Goal: Browse casually: Explore the website without a specific task or goal

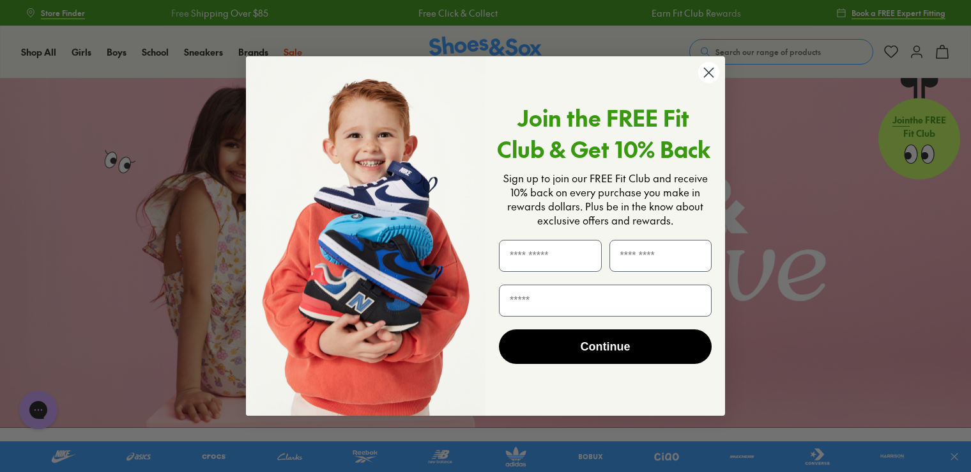
click at [708, 68] on circle "Close dialog" at bounding box center [708, 72] width 21 height 21
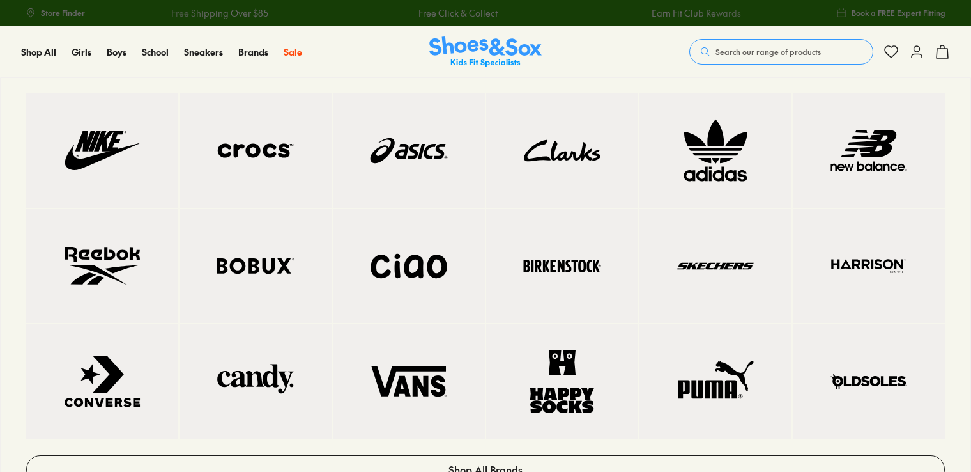
click at [142, 346] on link at bounding box center [102, 381] width 152 height 114
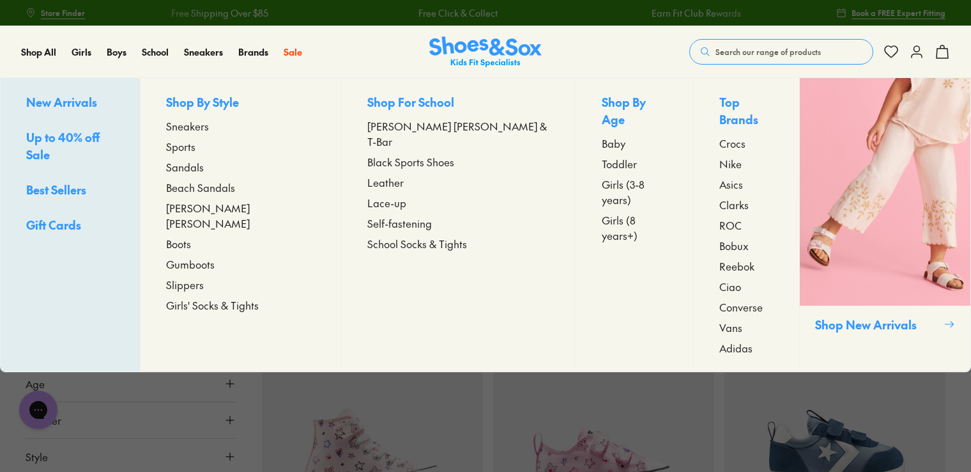
click at [80, 104] on span "New Arrivals" at bounding box center [61, 102] width 71 height 16
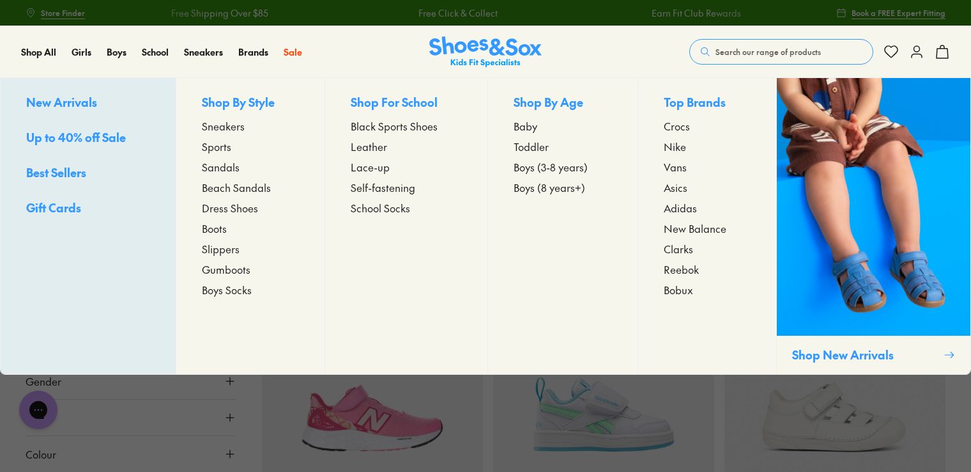
click at [87, 107] on span "New Arrivals" at bounding box center [61, 102] width 71 height 16
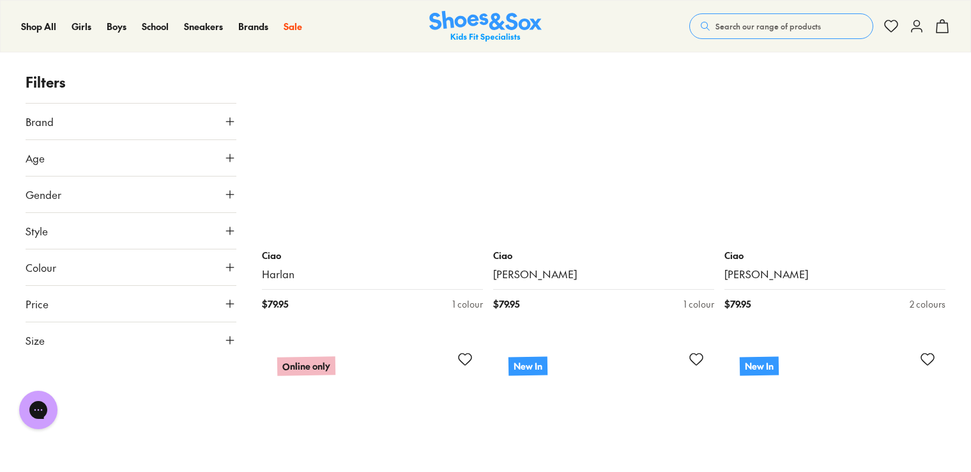
scroll to position [894, 0]
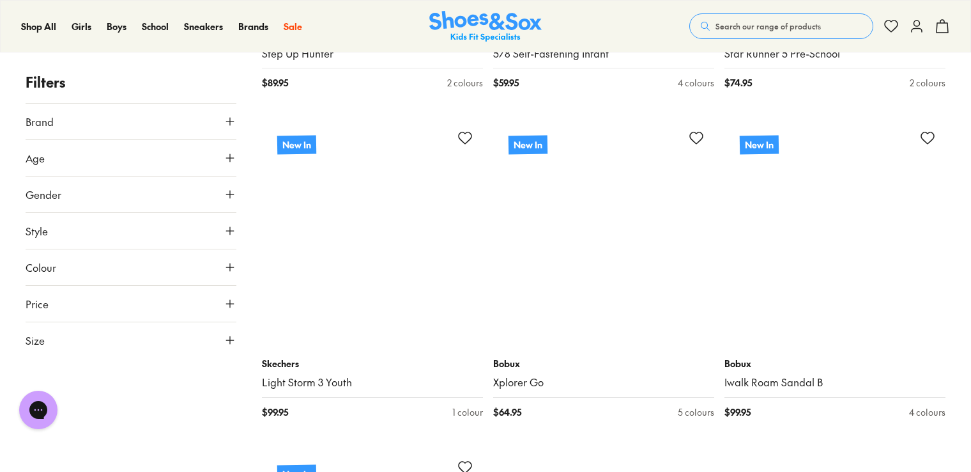
scroll to position [6836, 0]
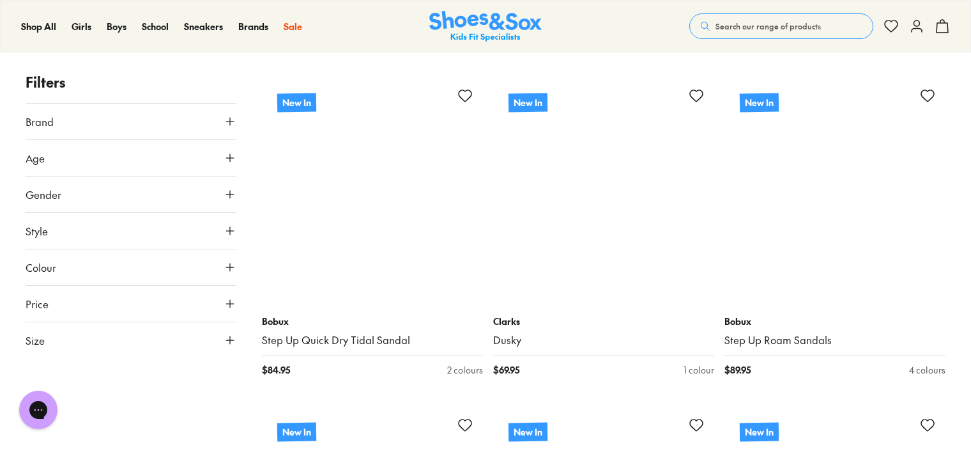
scroll to position [9712, 0]
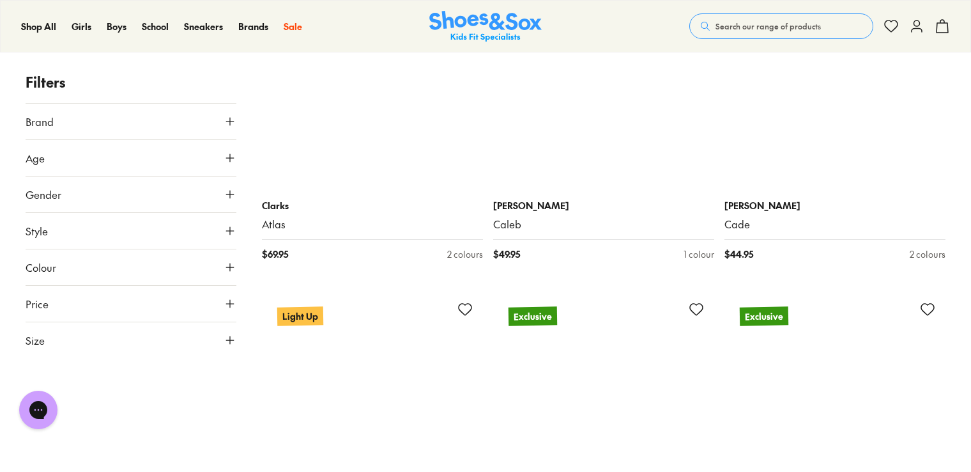
scroll to position [12395, 0]
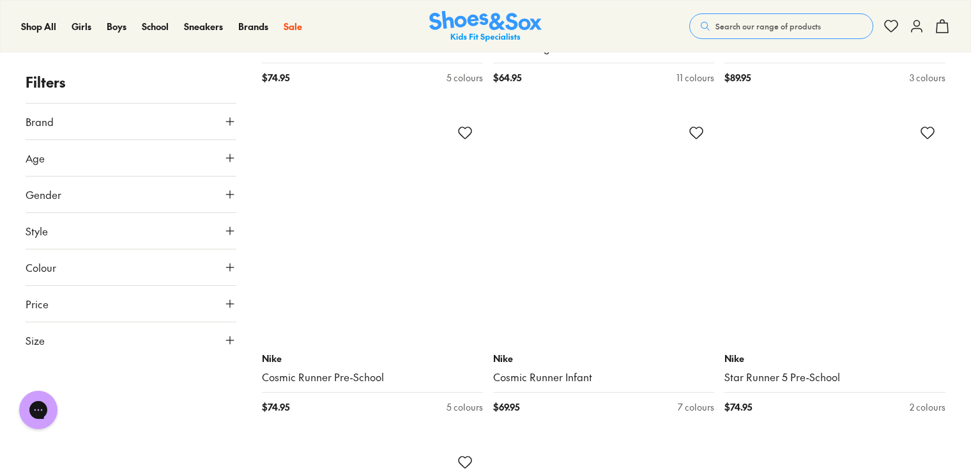
scroll to position [17698, 0]
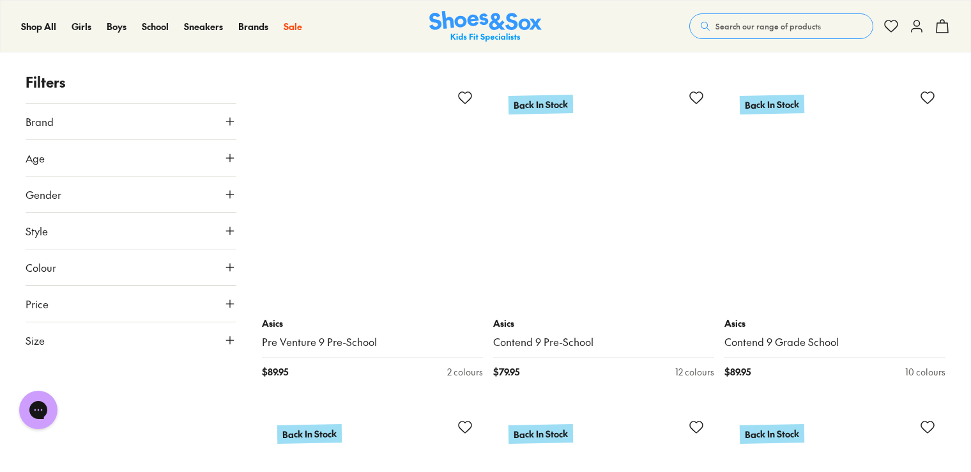
scroll to position [19743, 0]
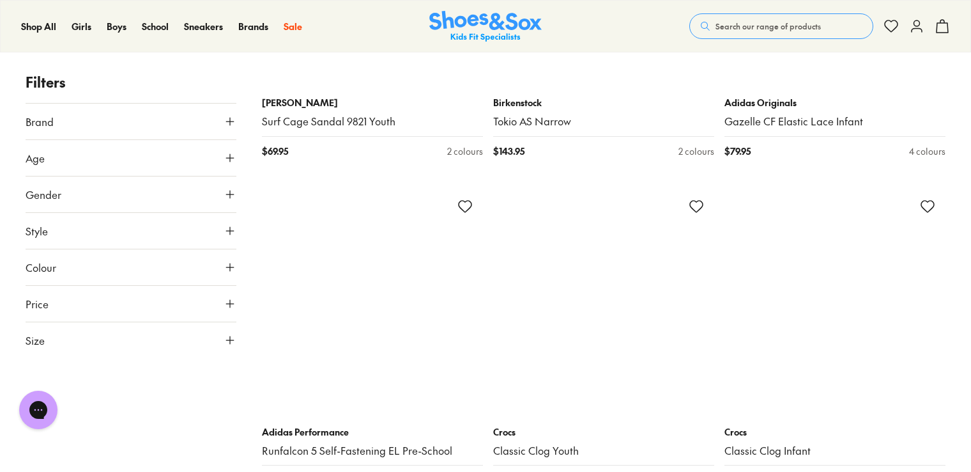
scroll to position [23374, 0]
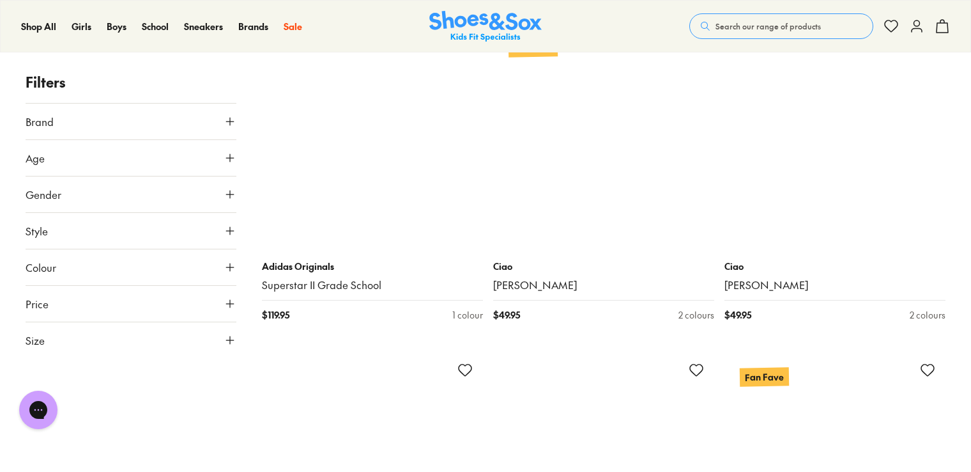
scroll to position [26824, 0]
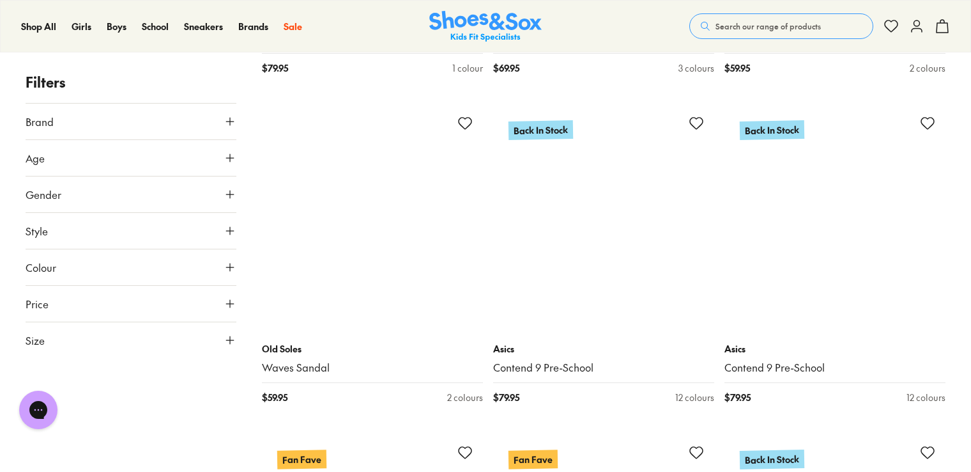
scroll to position [30019, 0]
